Goal: Navigation & Orientation: Find specific page/section

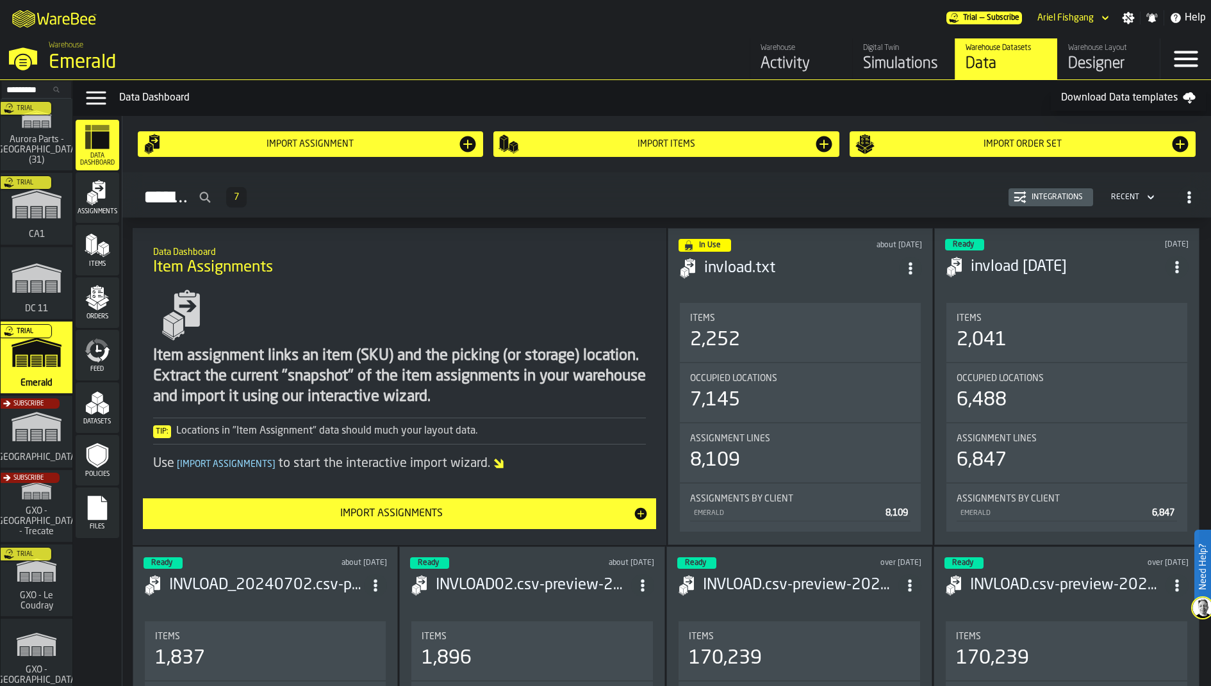
scroll to position [34, 0]
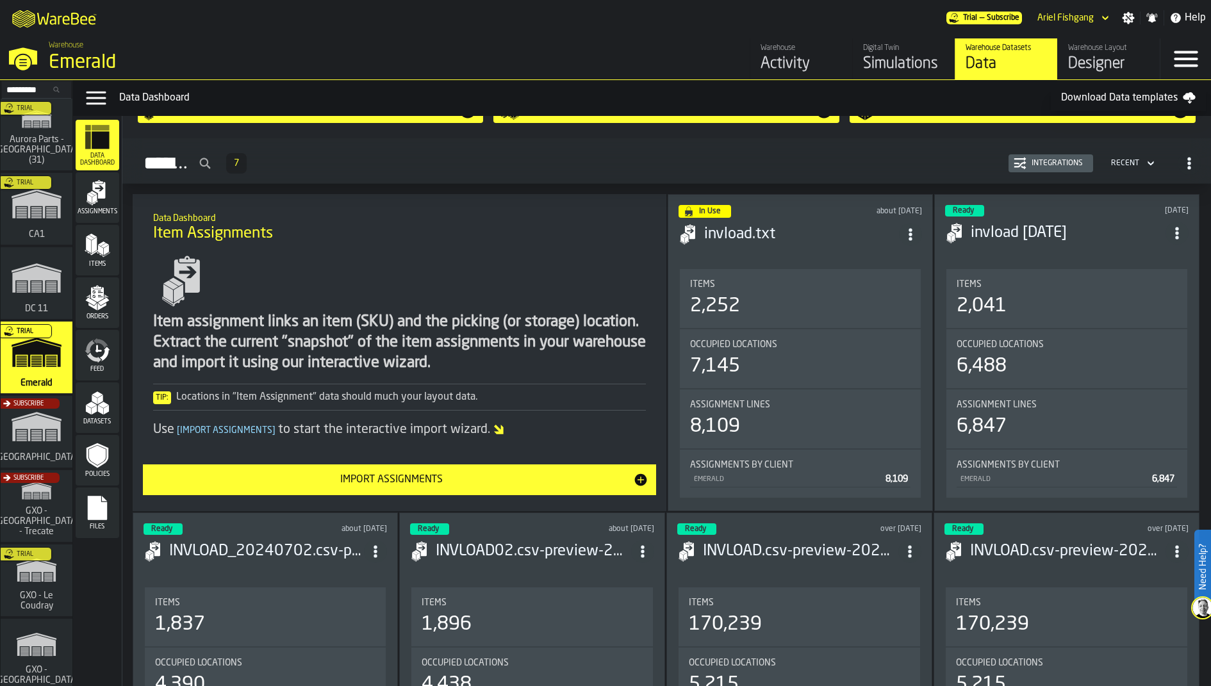
click at [115, 207] on div "Assignments" at bounding box center [98, 197] width 44 height 35
click at [110, 240] on div "Items" at bounding box center [98, 250] width 44 height 35
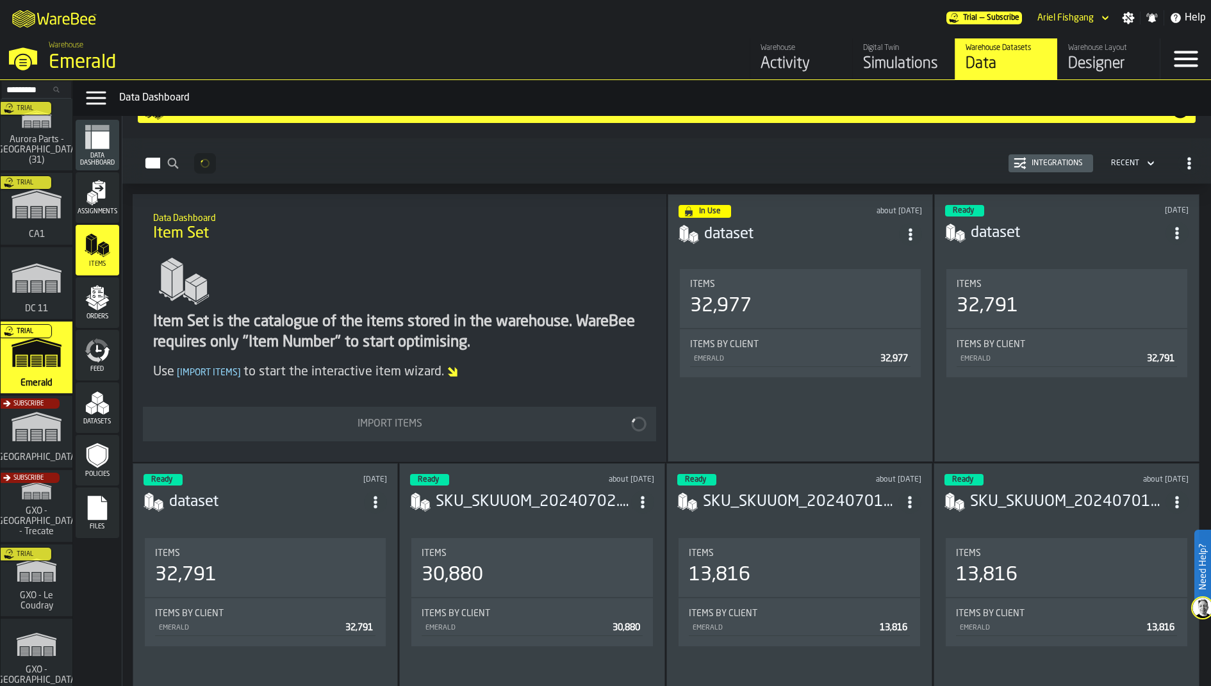
click at [108, 286] on icon "menu Orders" at bounding box center [98, 298] width 26 height 26
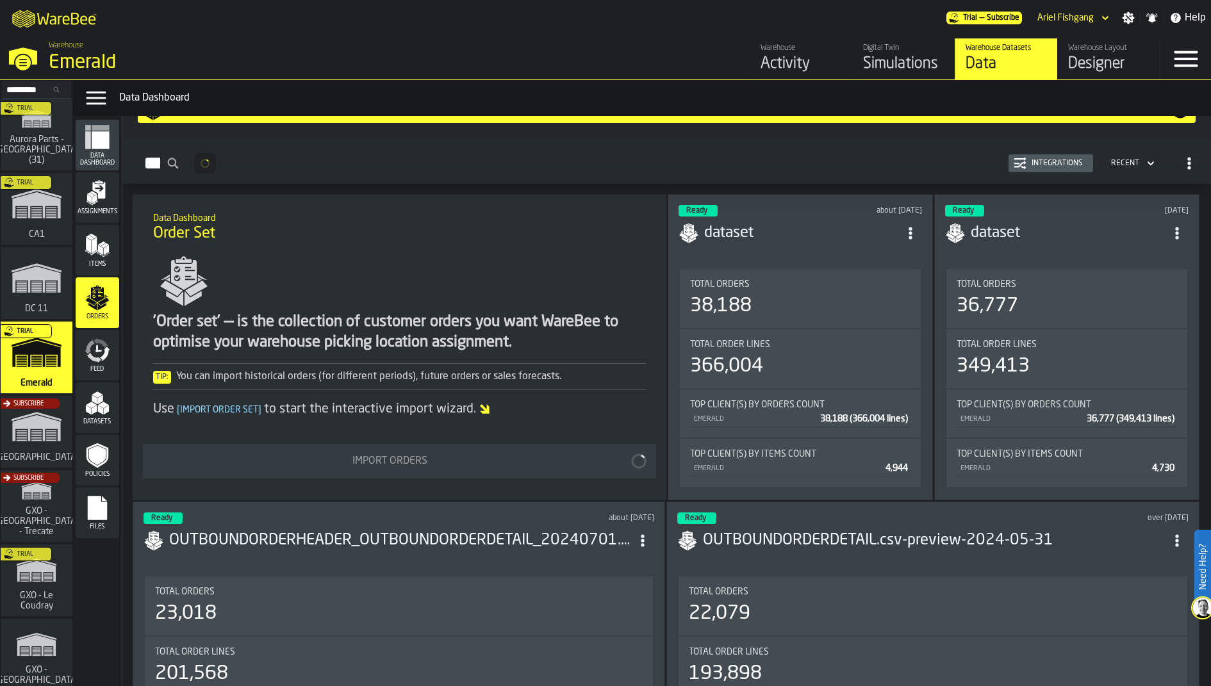
click at [104, 356] on icon "menu Feed" at bounding box center [104, 354] width 10 height 15
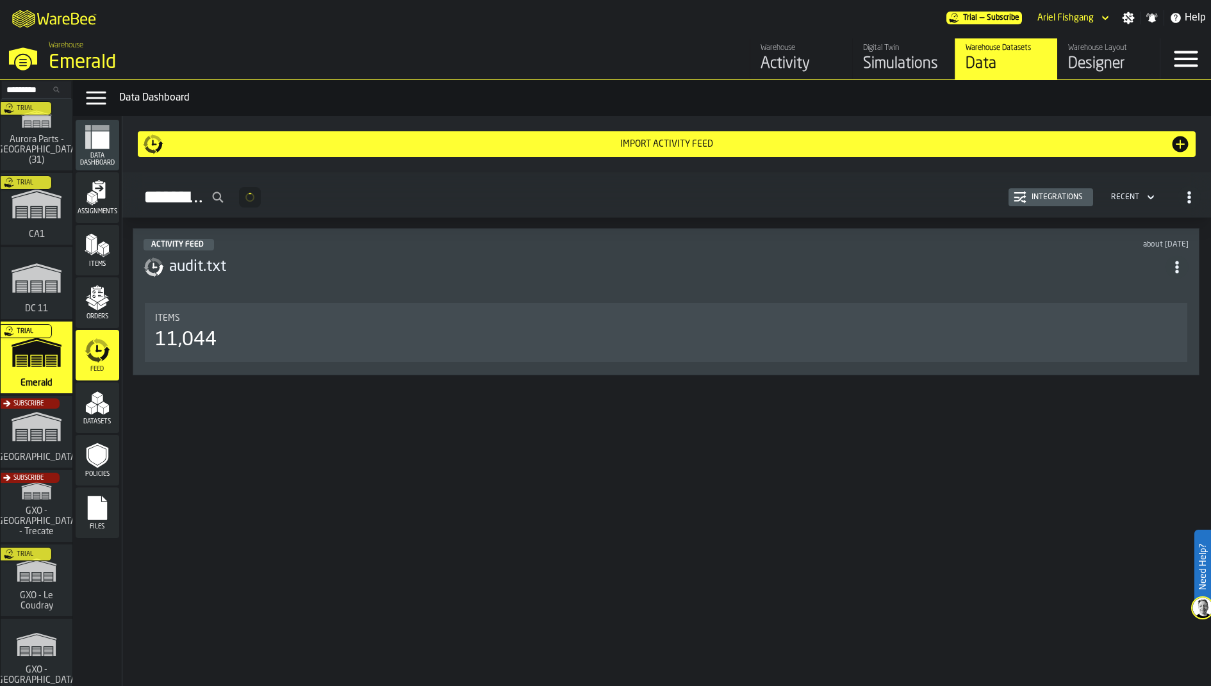
click at [103, 395] on icon "menu Datasets" at bounding box center [98, 403] width 26 height 26
click at [99, 455] on icon "menu Policies" at bounding box center [97, 456] width 17 height 20
click at [97, 504] on icon "menu Files" at bounding box center [97, 508] width 19 height 24
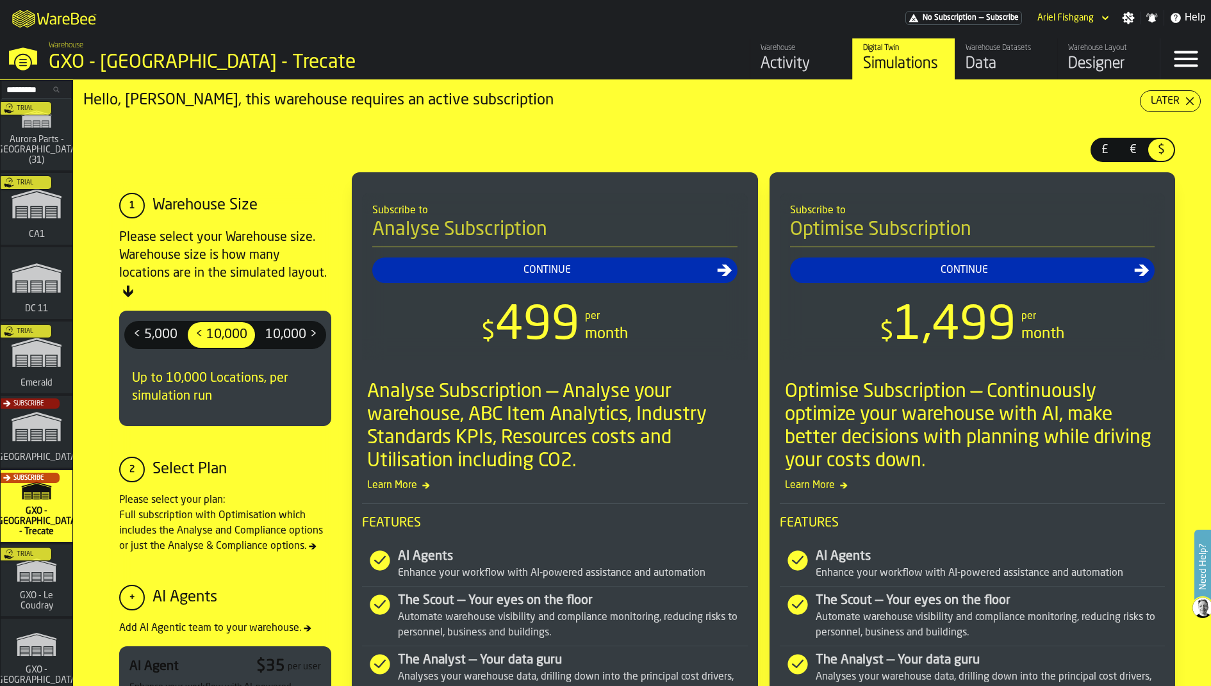
click at [18, 570] on div "Trial" at bounding box center [34, 584] width 72 height 74
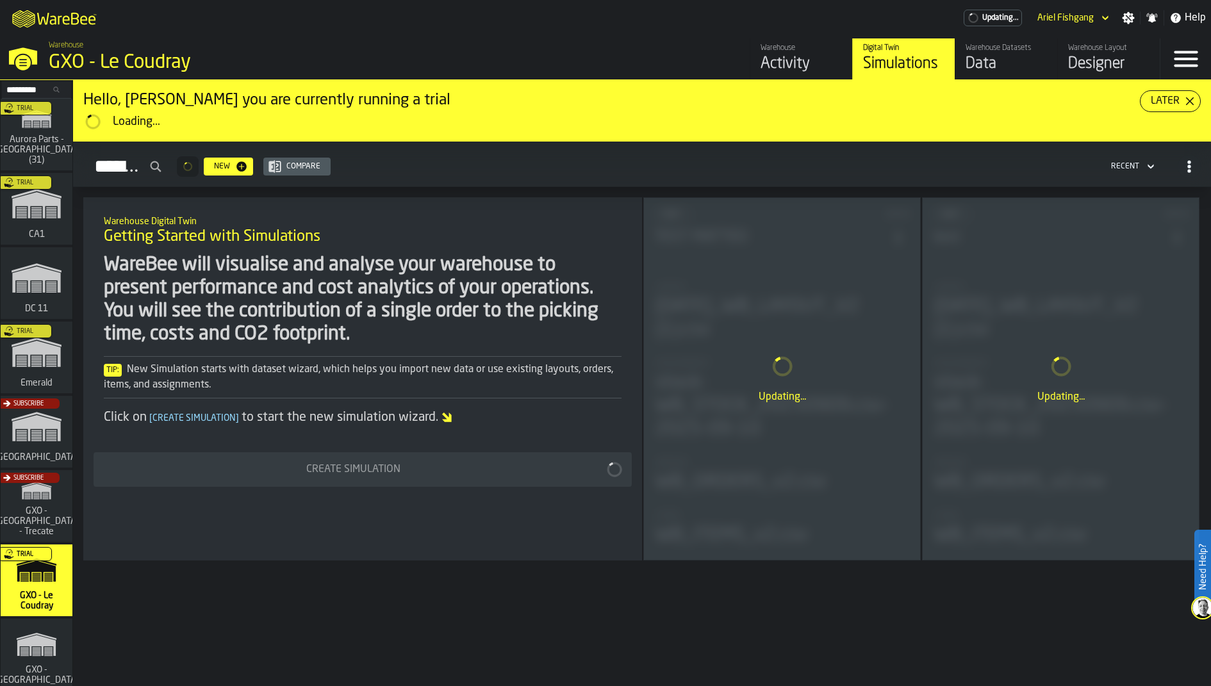
click at [970, 47] on div "Warehouse Datasets" at bounding box center [1005, 48] width 81 height 9
